Goal: Navigation & Orientation: Go to known website

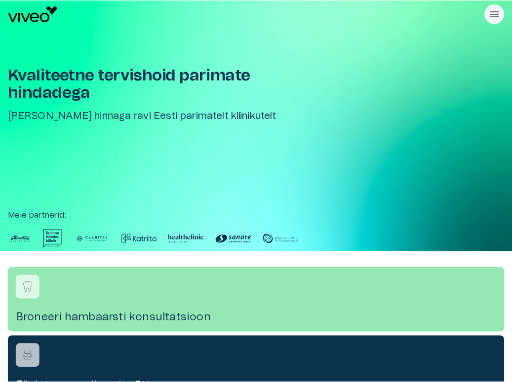
scroll to position [514, 0]
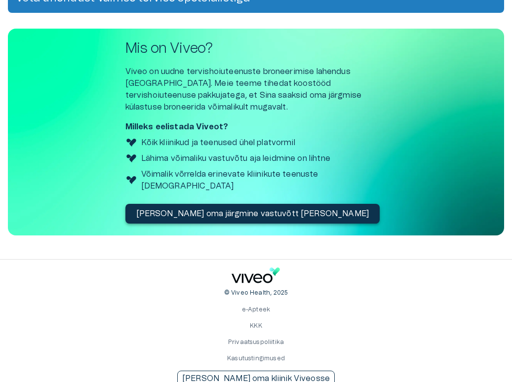
click at [274, 373] on p "[PERSON_NAME] oma kliinik Viveosse" at bounding box center [256, 379] width 148 height 12
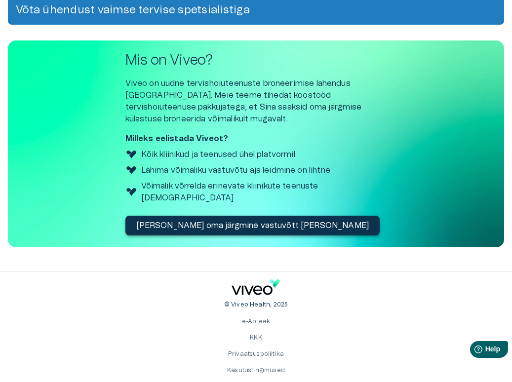
scroll to position [502, 0]
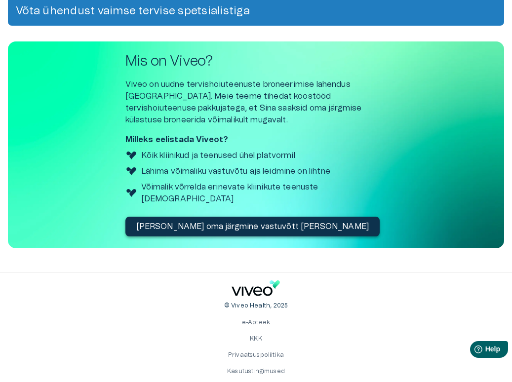
click at [172, 221] on button "[PERSON_NAME] oma järgmine vastuvõtt [PERSON_NAME]" at bounding box center [252, 227] width 255 height 20
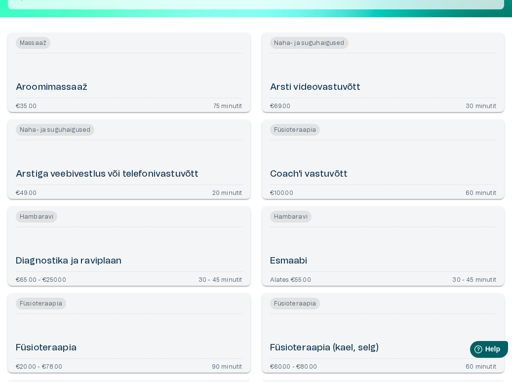
scroll to position [104, 0]
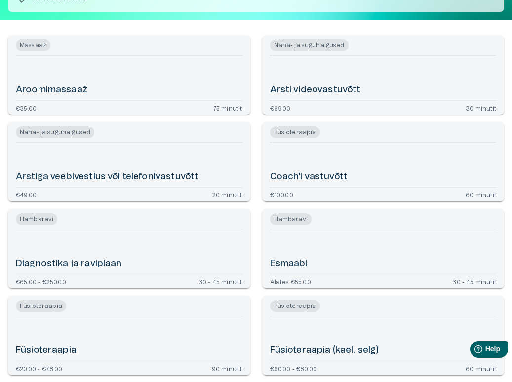
click at [334, 253] on div "Esmaabi" at bounding box center [383, 252] width 227 height 37
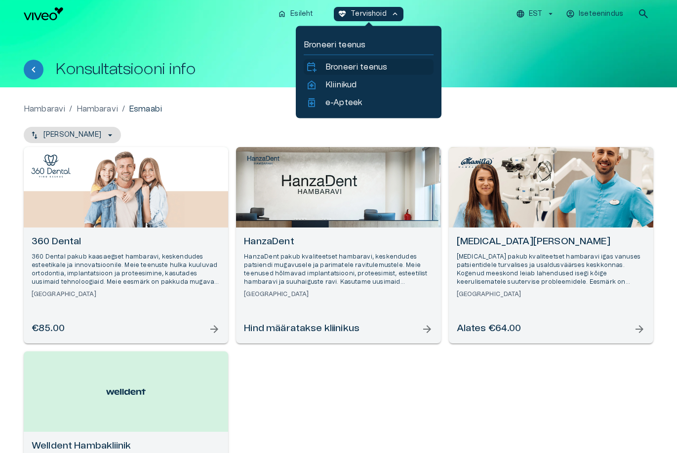
click at [376, 69] on p "Broneeri teenus" at bounding box center [356, 67] width 62 height 12
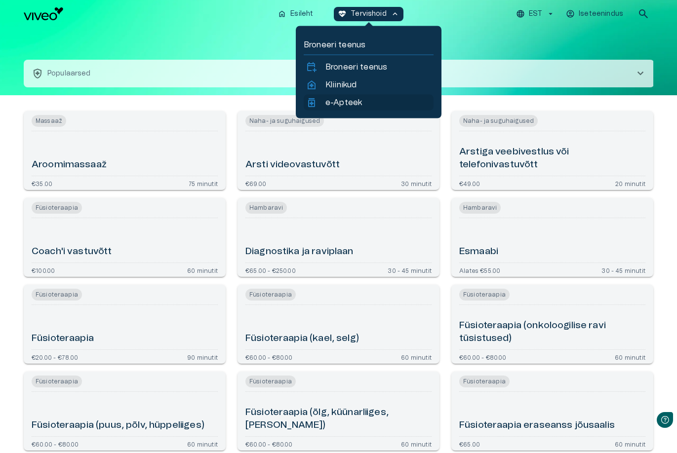
click at [347, 101] on p "e-Apteek" at bounding box center [343, 103] width 37 height 12
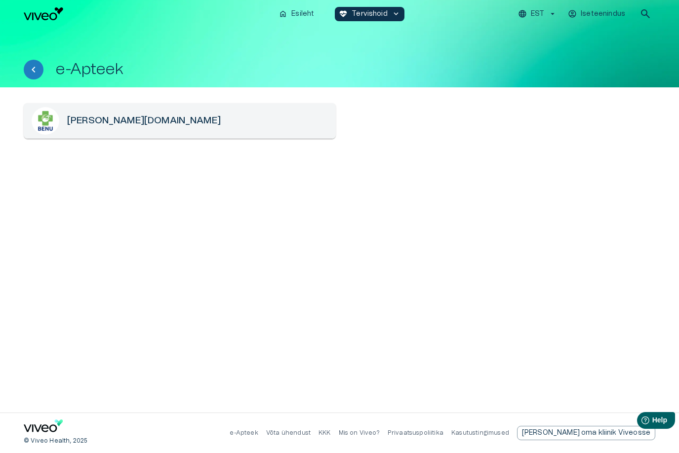
click at [276, 117] on div "[PERSON_NAME][DOMAIN_NAME]" at bounding box center [180, 121] width 312 height 36
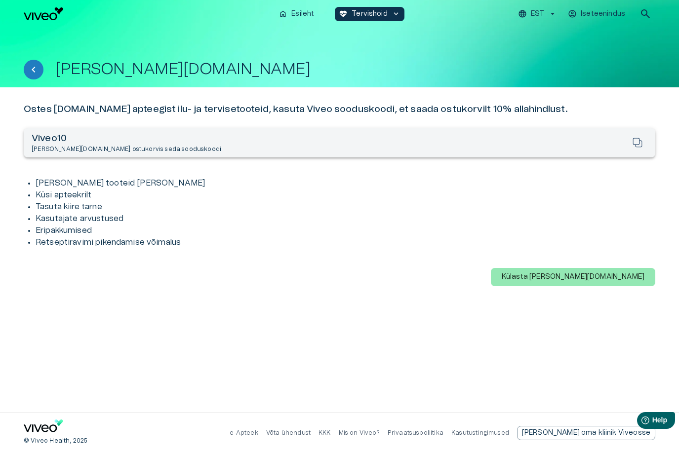
click at [207, 176] on div "[PERSON_NAME] tooteid [PERSON_NAME] apteekrilt Tasuta kiire tarne Kasutajate ar…" at bounding box center [339, 212] width 631 height 87
